Goal: Transaction & Acquisition: Purchase product/service

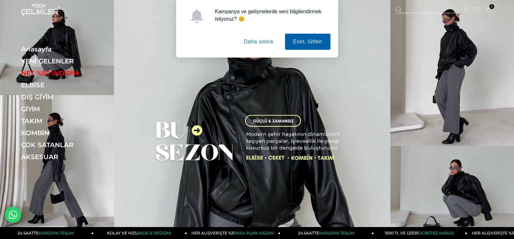
click at [302, 40] on button "Evet, lütfen" at bounding box center [307, 42] width 45 height 16
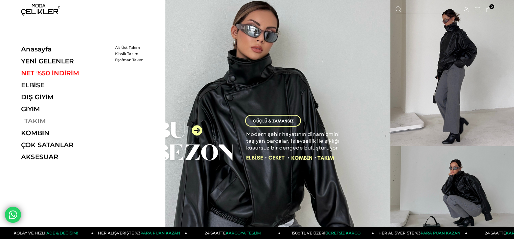
click at [38, 120] on link "TAKIM" at bounding box center [65, 121] width 89 height 8
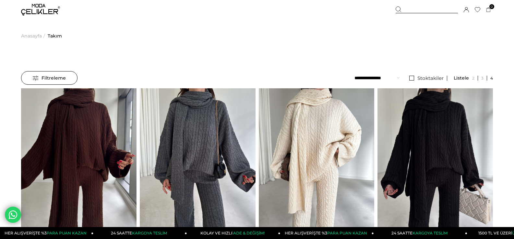
click at [55, 36] on span "Takım" at bounding box center [55, 35] width 14 height 33
click at [36, 37] on span "Anasayfa" at bounding box center [31, 35] width 21 height 33
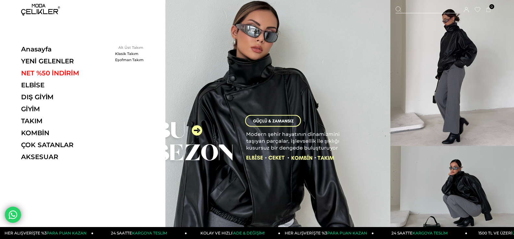
click at [135, 47] on link "Alt Üst Takım" at bounding box center [133, 47] width 37 height 5
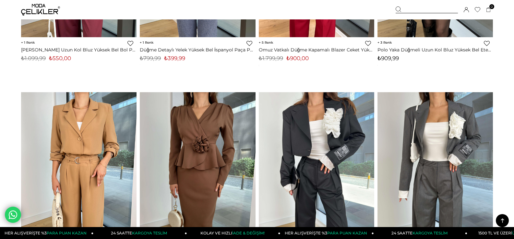
scroll to position [3954, 0]
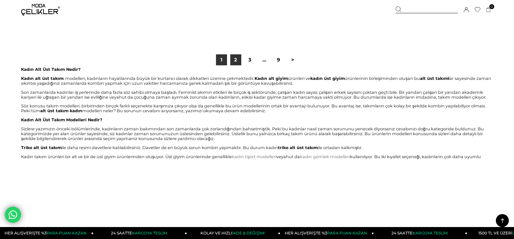
click at [234, 59] on link "2" at bounding box center [235, 59] width 11 height 11
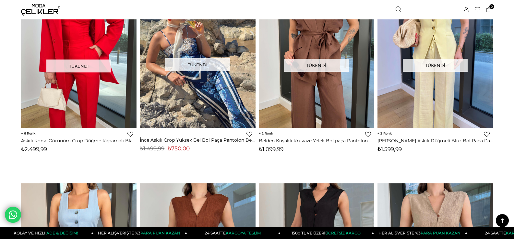
scroll to position [1167, 0]
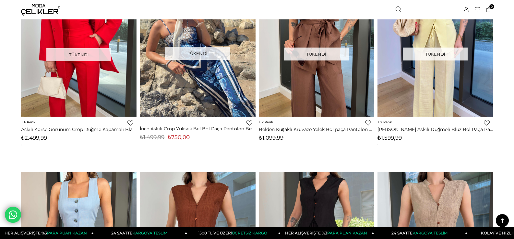
click at [40, 6] on img at bounding box center [40, 10] width 39 height 12
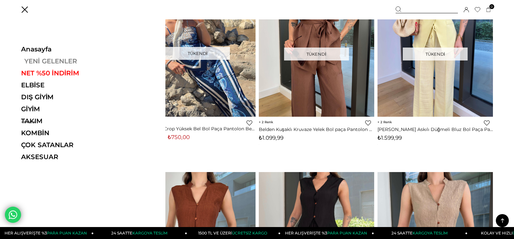
click at [41, 59] on link "YENİ GELENLER" at bounding box center [65, 61] width 89 height 8
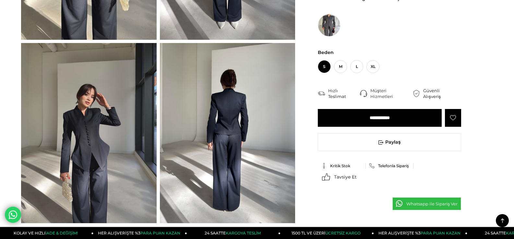
scroll to position [130, 0]
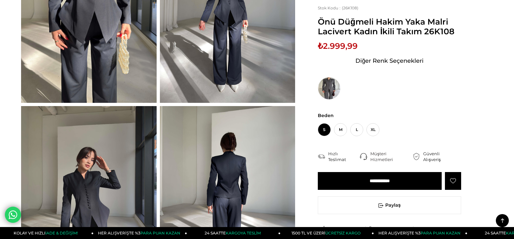
click at [202, 32] on img at bounding box center [227, 13] width 135 height 180
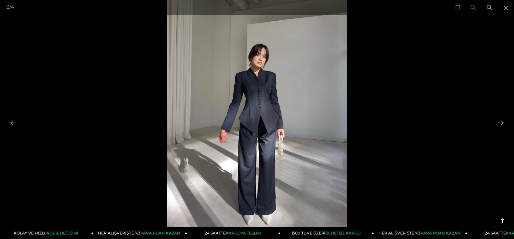
scroll to position [97, 0]
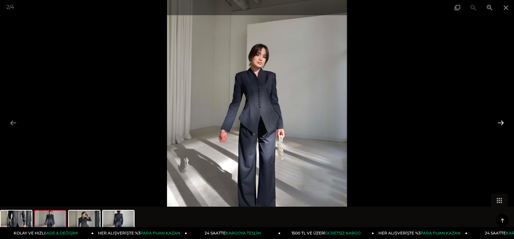
click at [497, 123] on button at bounding box center [501, 123] width 14 height 13
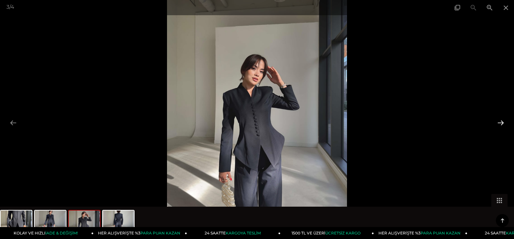
click at [497, 123] on button at bounding box center [501, 123] width 14 height 13
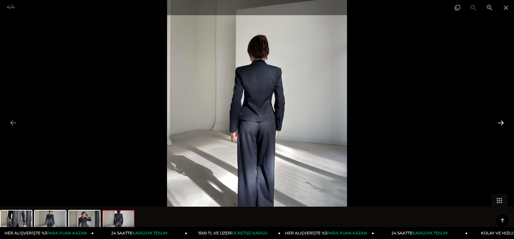
click at [497, 123] on button at bounding box center [501, 123] width 14 height 13
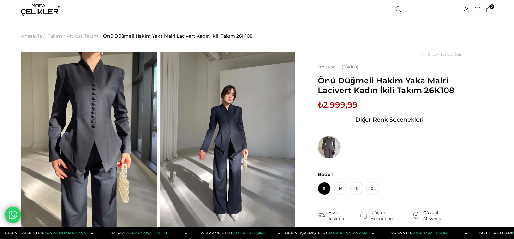
click at [327, 145] on img at bounding box center [329, 147] width 23 height 23
click at [327, 146] on img at bounding box center [329, 147] width 23 height 23
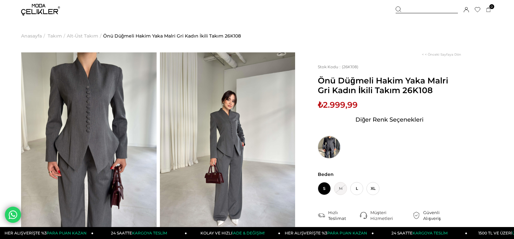
click at [332, 145] on img at bounding box center [329, 147] width 23 height 23
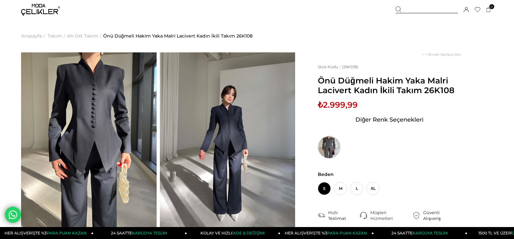
click at [332, 143] on img at bounding box center [329, 147] width 23 height 23
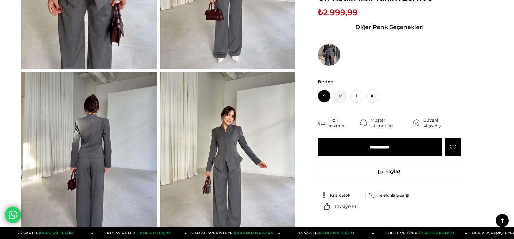
scroll to position [162, 0]
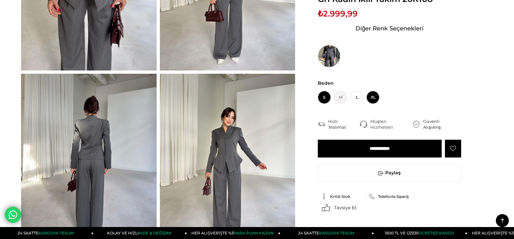
click at [371, 98] on span "XL" at bounding box center [372, 97] width 13 height 13
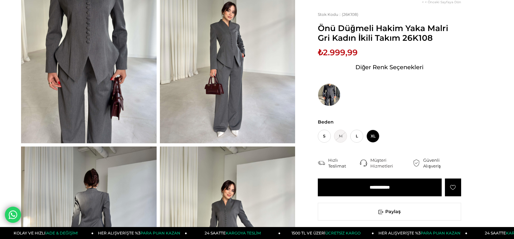
scroll to position [97, 0]
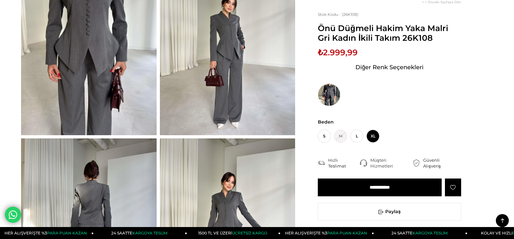
click at [386, 185] on input "**********" at bounding box center [380, 188] width 124 height 18
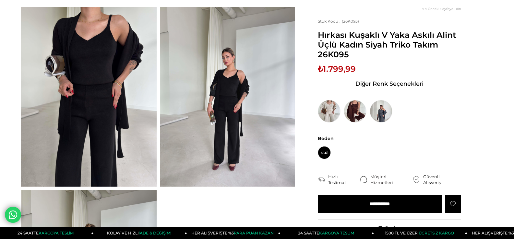
scroll to position [32, 0]
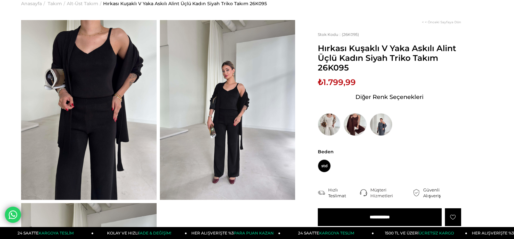
click at [356, 123] on img at bounding box center [355, 124] width 23 height 23
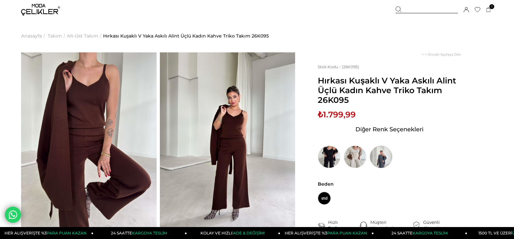
click at [378, 158] on img at bounding box center [380, 157] width 23 height 23
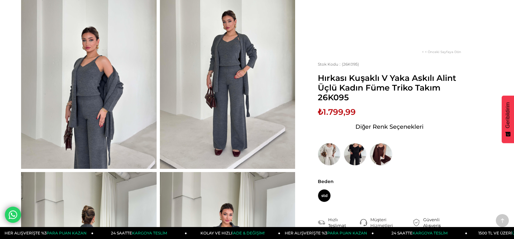
scroll to position [194, 0]
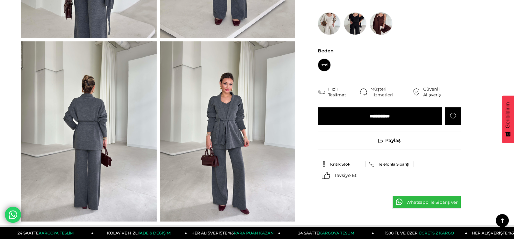
click at [379, 24] on img at bounding box center [380, 23] width 23 height 23
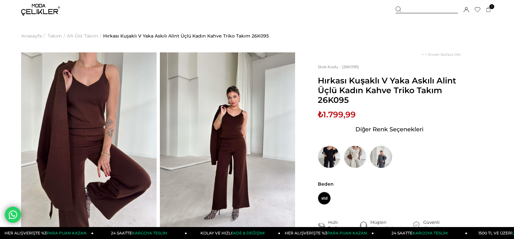
click at [229, 173] on img at bounding box center [227, 143] width 135 height 180
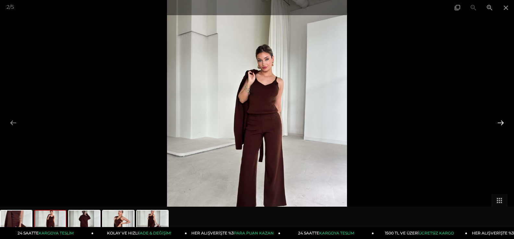
click at [499, 124] on button at bounding box center [501, 123] width 14 height 13
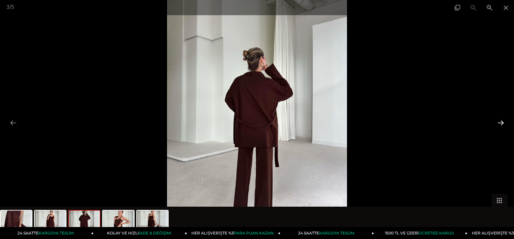
click at [499, 124] on button at bounding box center [501, 123] width 14 height 13
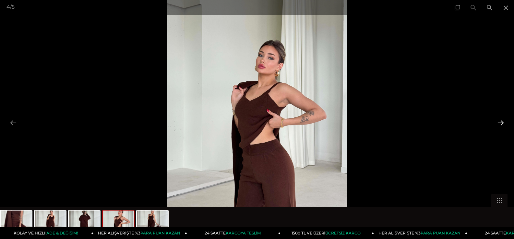
click at [499, 124] on button at bounding box center [501, 123] width 14 height 13
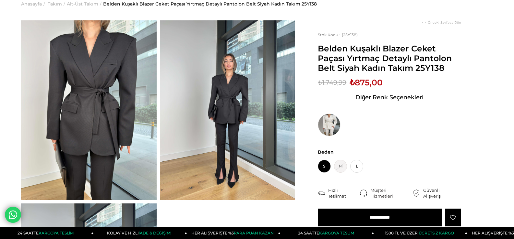
scroll to position [32, 0]
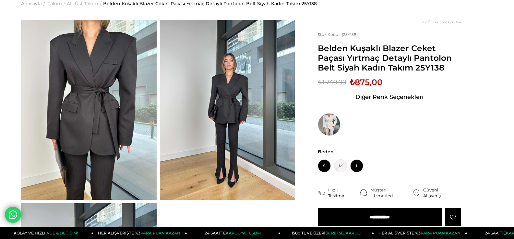
click at [360, 168] on span "L" at bounding box center [356, 166] width 13 height 13
click at [377, 219] on input "**********" at bounding box center [380, 218] width 124 height 18
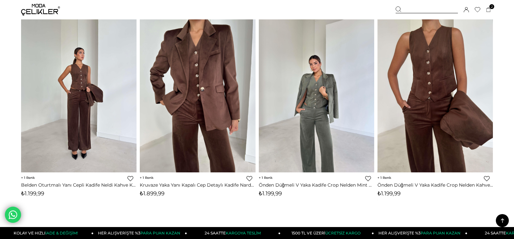
scroll to position [4181, 0]
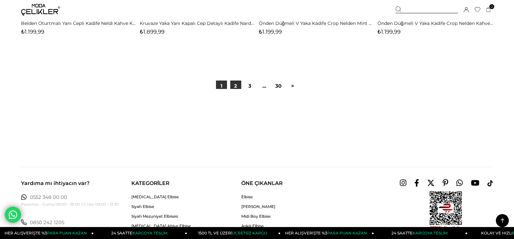
click at [238, 87] on link "2" at bounding box center [235, 86] width 11 height 11
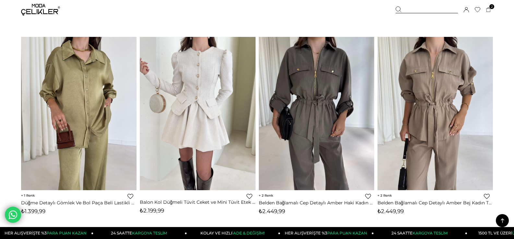
scroll to position [4051, 0]
